Goal: Information Seeking & Learning: Learn about a topic

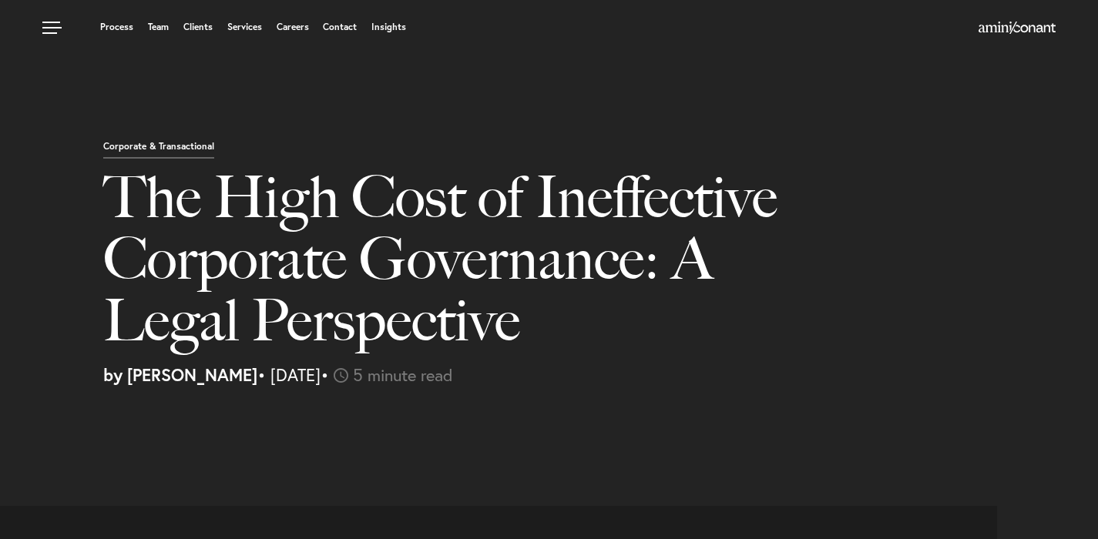
select select "MY"
select select "Austin"
select select "Business and Civil Litigation"
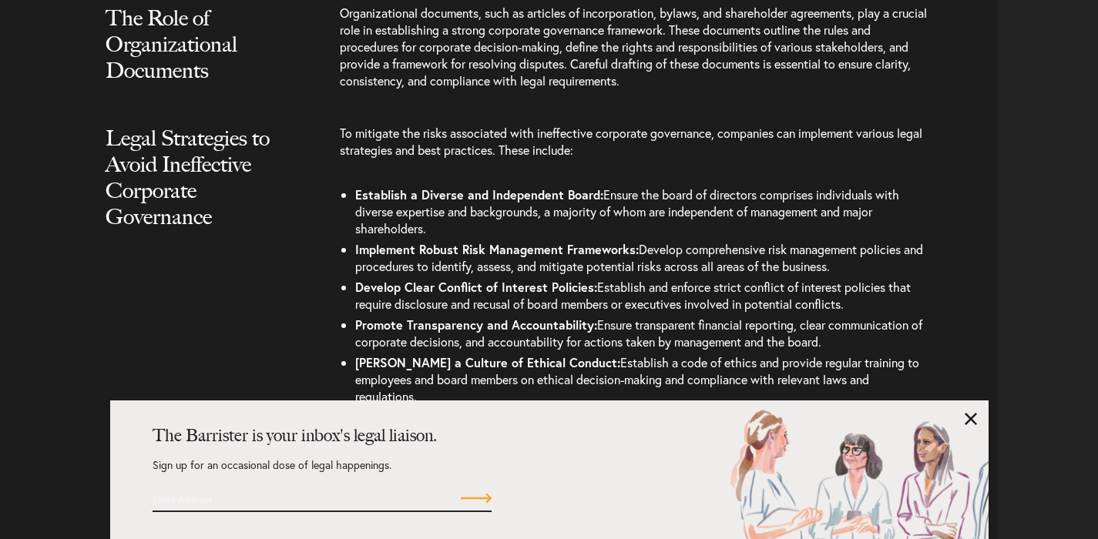
scroll to position [2599, 0]
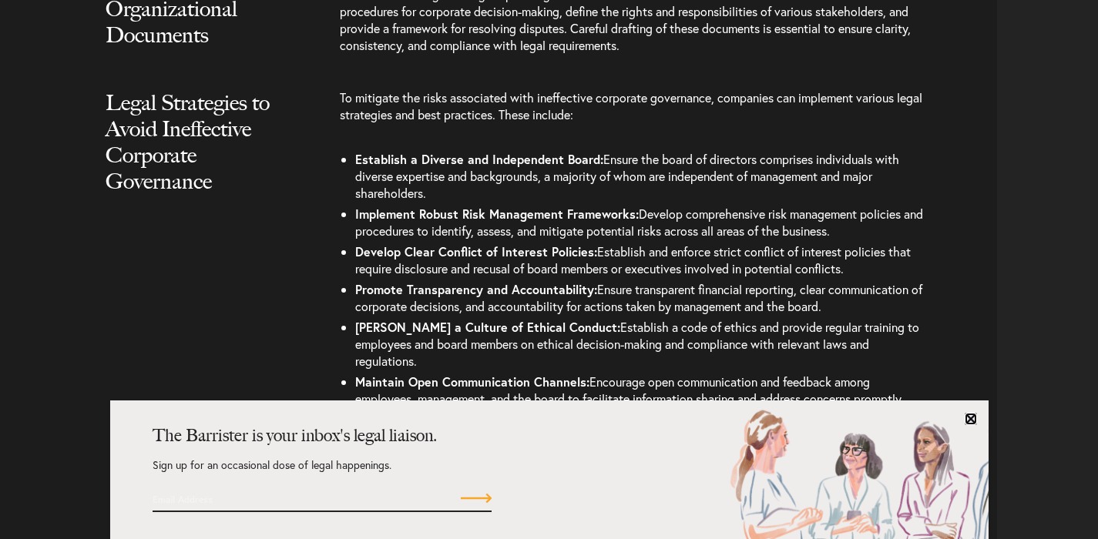
click at [967, 417] on link at bounding box center [971, 419] width 12 height 12
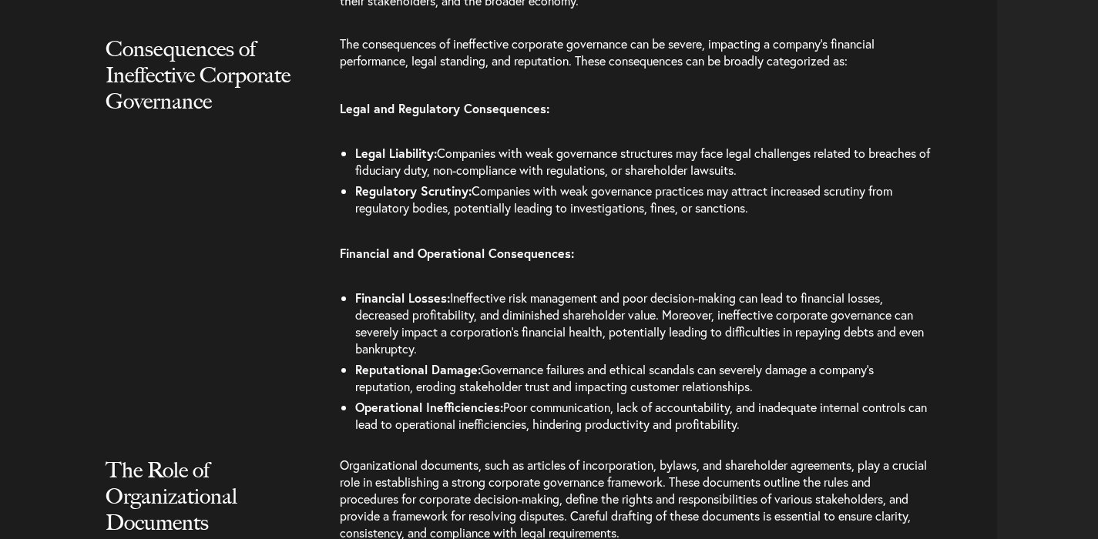
scroll to position [2112, 0]
drag, startPoint x: 776, startPoint y: 204, endPoint x: 354, endPoint y: 157, distance: 424.9
click at [354, 157] on ul "Legal Liability: Companies with weak governance structures may face legal chall…" at bounding box center [635, 181] width 591 height 76
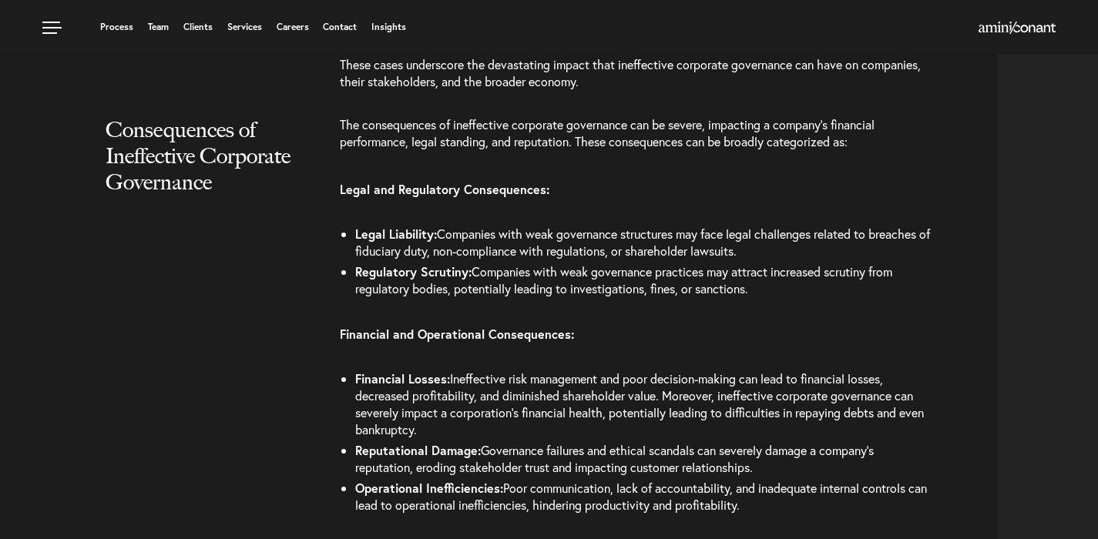
scroll to position [1957, 0]
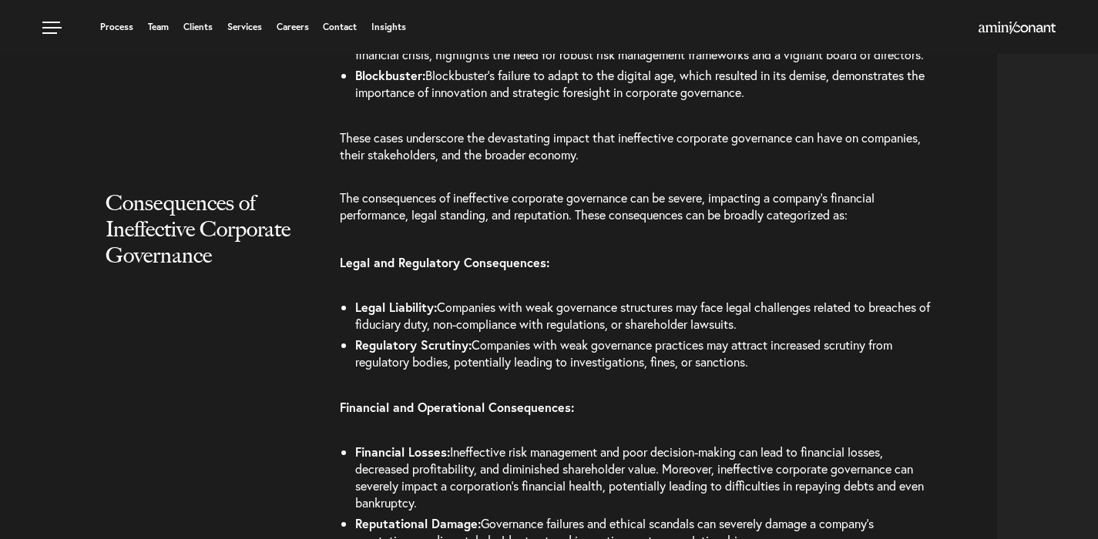
copy ul "Legal Liability: Companies with weak governance structures may face legal chall…"
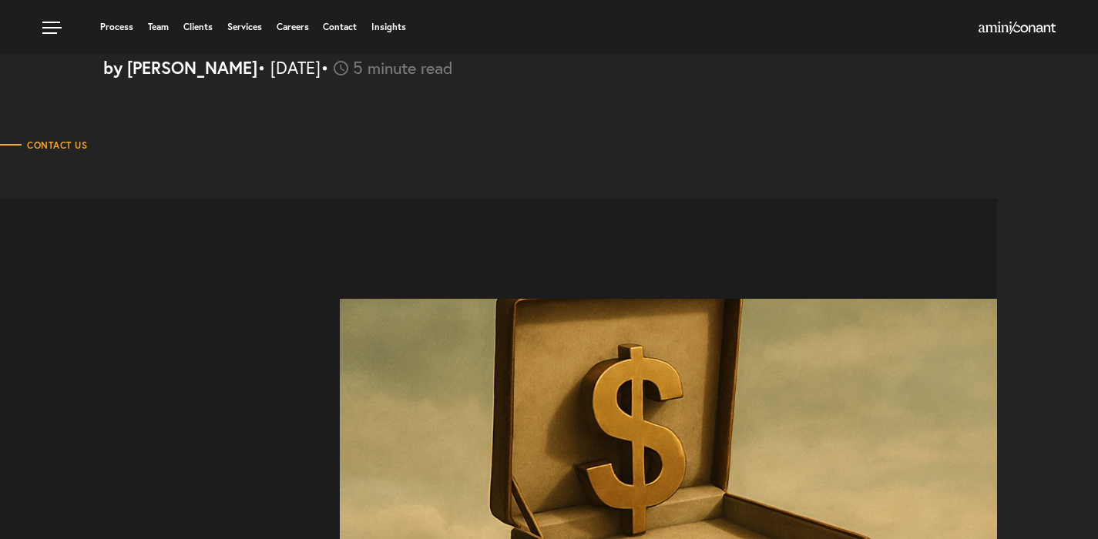
scroll to position [0, 0]
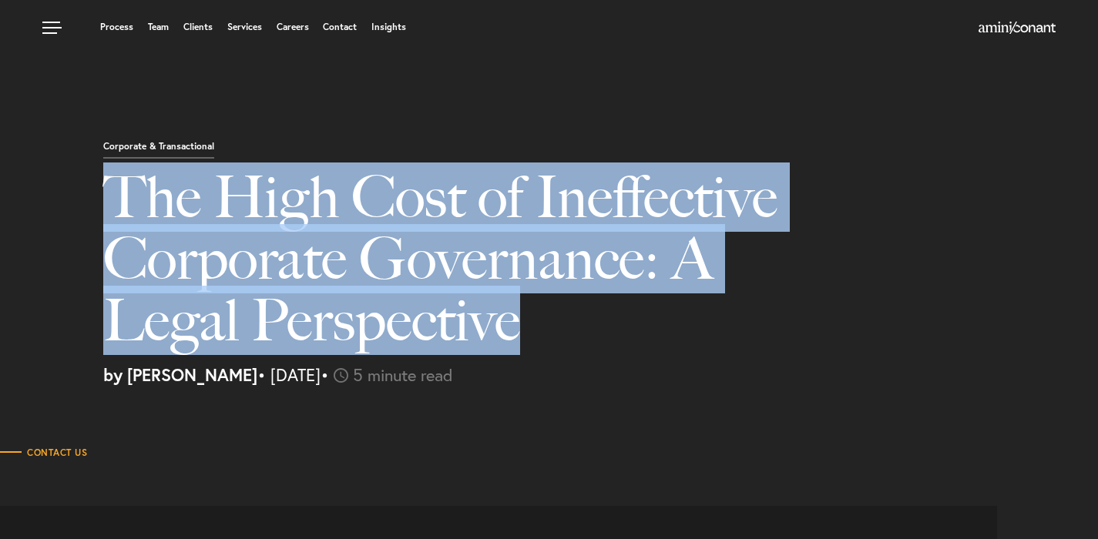
drag, startPoint x: 557, startPoint y: 322, endPoint x: 89, endPoint y: 169, distance: 492.3
click at [89, 169] on div "Corporate & Transactional The High Cost of Ineffective Corporate Governance: A …" at bounding box center [549, 261] width 1098 height 245
copy h1 "The High Cost of Ineffective Corporate Governance: A Legal Perspective"
